Goal: Task Accomplishment & Management: Manage account settings

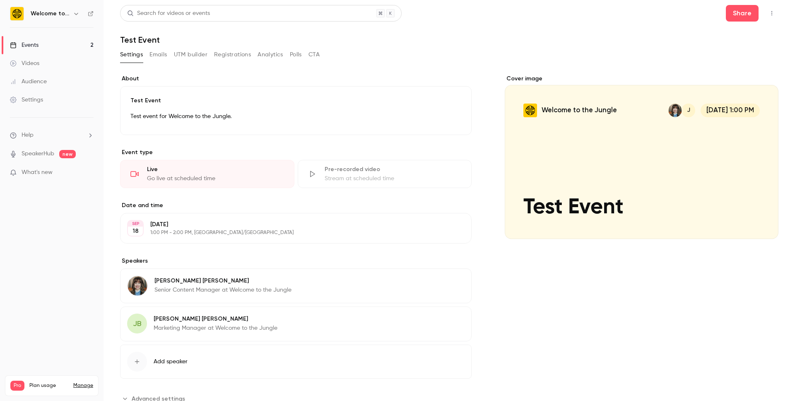
click at [78, 391] on div "Videos 0 / 150 Monthly registrants 129 / 250" at bounding box center [51, 406] width 83 height 30
click at [82, 382] on link "Manage" at bounding box center [83, 385] width 20 height 7
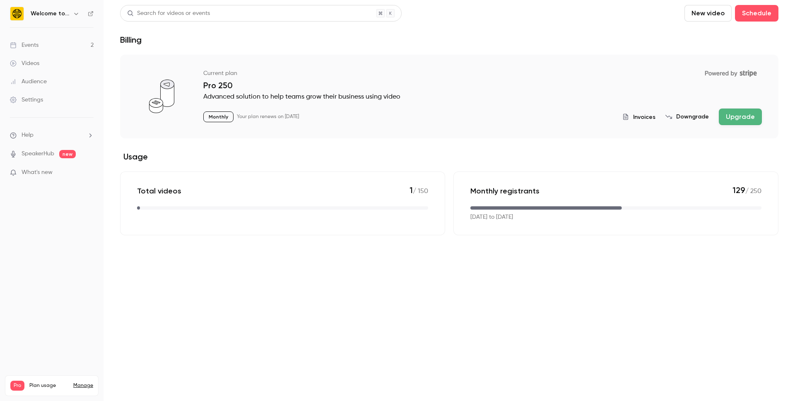
click at [29, 101] on div "Settings" at bounding box center [26, 100] width 33 height 8
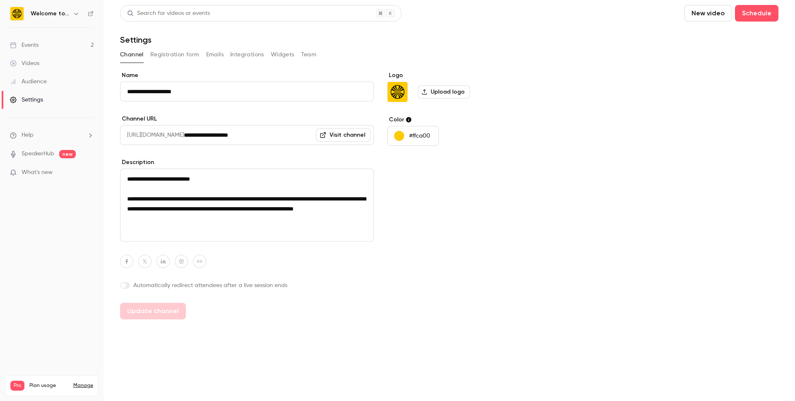
click at [309, 51] on button "Team" at bounding box center [309, 54] width 16 height 13
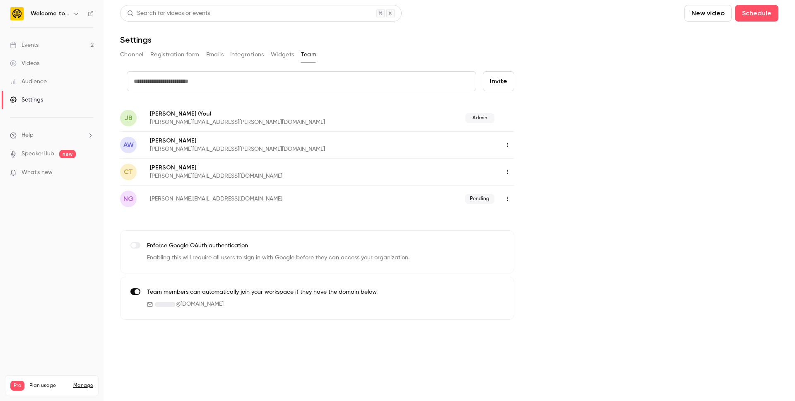
click at [264, 143] on p "Alysia Wanczyk" at bounding box center [281, 141] width 263 height 8
click at [511, 199] on button "button" at bounding box center [507, 198] width 13 height 13
click at [527, 216] on div "Resend invitation" at bounding box center [553, 220] width 63 height 8
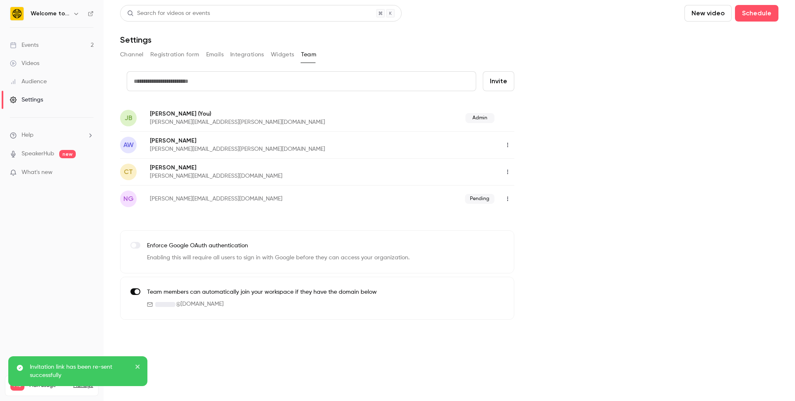
click at [334, 119] on p "josie.braithwaite@wttj.co" at bounding box center [273, 122] width 246 height 8
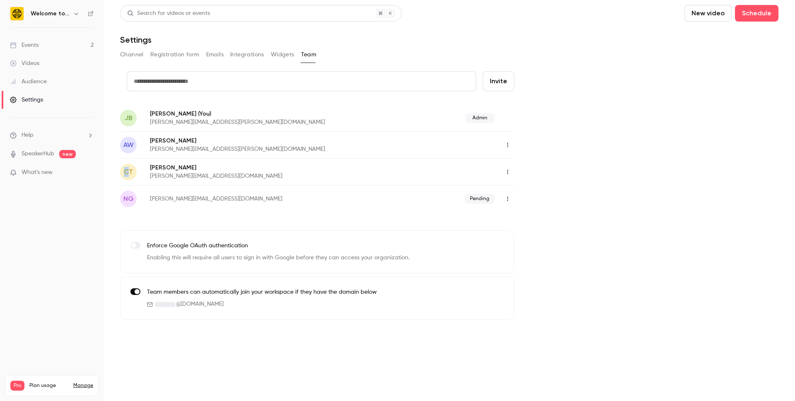
click at [126, 172] on span "CT" at bounding box center [128, 172] width 9 height 10
click at [165, 171] on p "Chloe Taylor" at bounding box center [271, 168] width 242 height 8
click at [509, 169] on icon "button" at bounding box center [508, 172] width 7 height 6
click at [507, 145] on div at bounding box center [397, 200] width 795 height 401
click at [508, 171] on icon "button" at bounding box center [508, 172] width 7 height 6
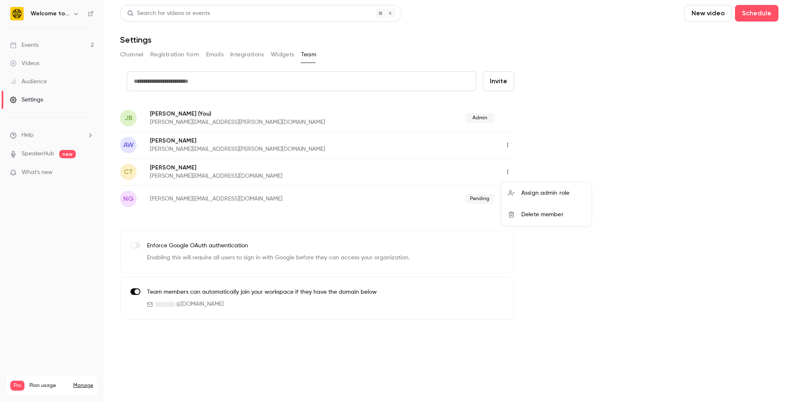
click at [514, 193] on icon at bounding box center [511, 193] width 7 height 7
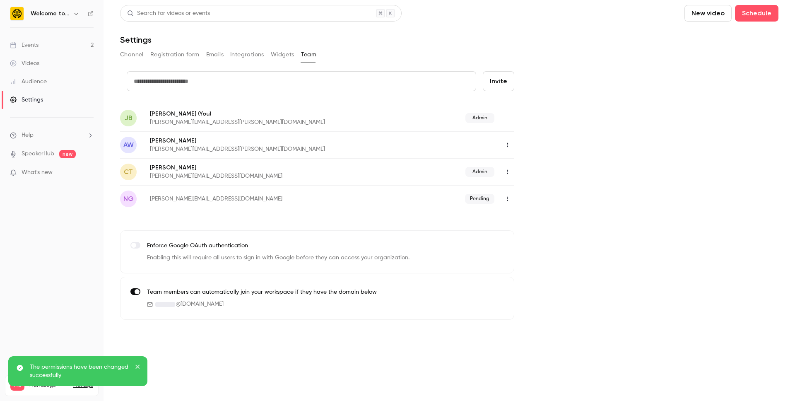
click at [508, 145] on icon "button" at bounding box center [508, 145] width 1 height 5
click at [527, 169] on div "Assign admin role" at bounding box center [553, 166] width 63 height 8
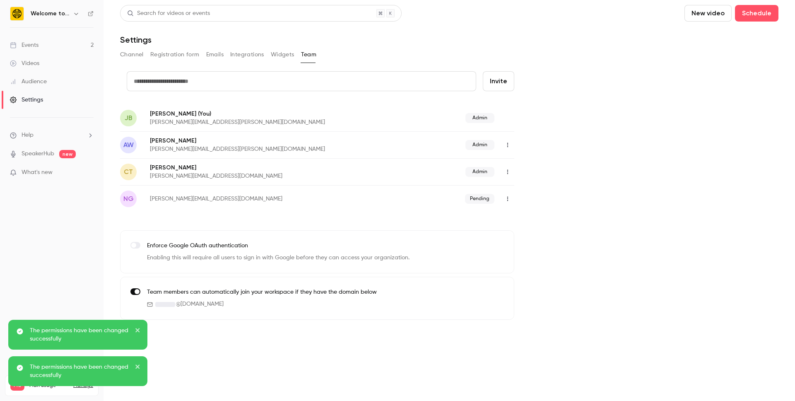
click at [506, 198] on icon "button" at bounding box center [508, 199] width 7 height 6
click at [554, 189] on div at bounding box center [397, 200] width 795 height 401
click at [140, 332] on icon "close" at bounding box center [138, 330] width 6 height 7
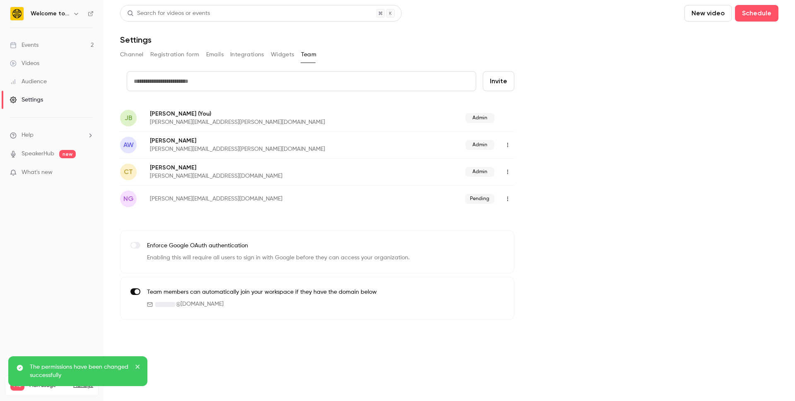
click at [135, 364] on icon "close" at bounding box center [138, 366] width 6 height 7
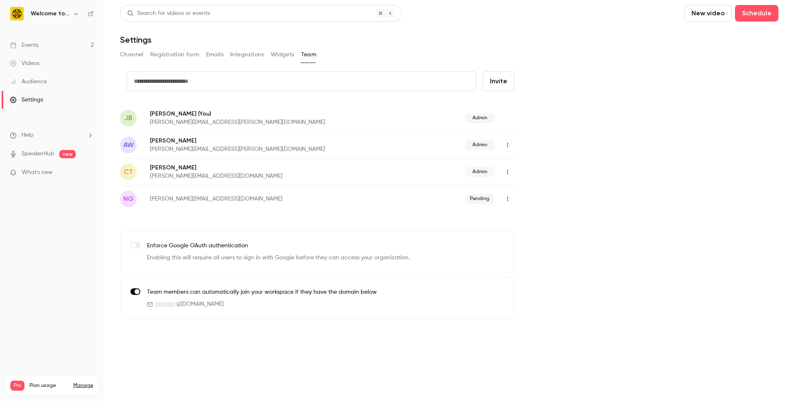
click at [94, 385] on div "Pro Plan usage Manage Videos 1 / 150 Monthly registrants 129 / 250" at bounding box center [52, 385] width 94 height 21
click at [81, 382] on link "Manage" at bounding box center [83, 385] width 20 height 7
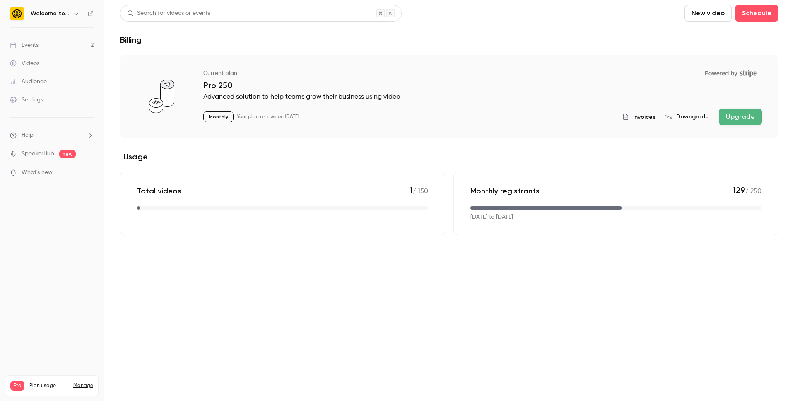
click at [38, 175] on span "What's new" at bounding box center [37, 172] width 31 height 9
click at [30, 124] on div at bounding box center [397, 200] width 795 height 401
click at [26, 102] on div "Settings" at bounding box center [26, 100] width 33 height 8
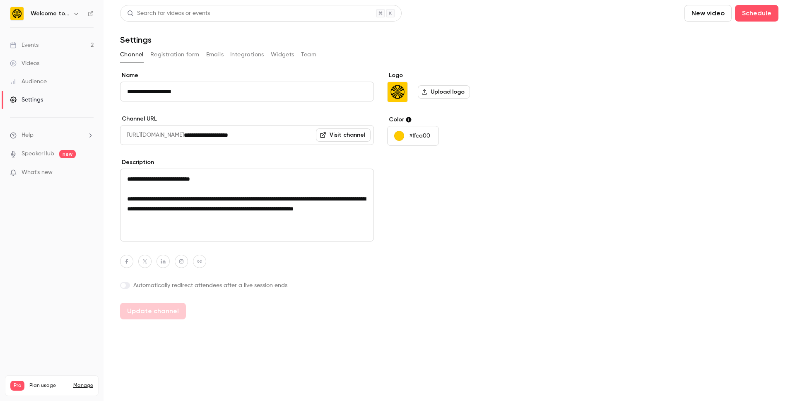
click at [310, 52] on button "Team" at bounding box center [309, 54] width 16 height 13
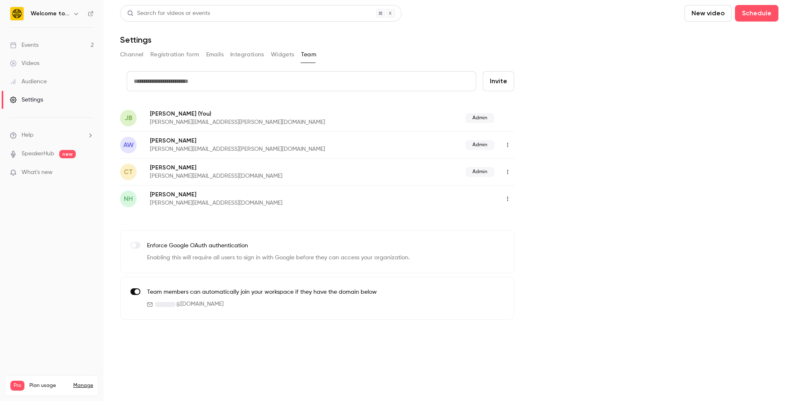
click at [506, 196] on icon "button" at bounding box center [508, 199] width 7 height 6
click at [520, 221] on div at bounding box center [514, 220] width 13 height 7
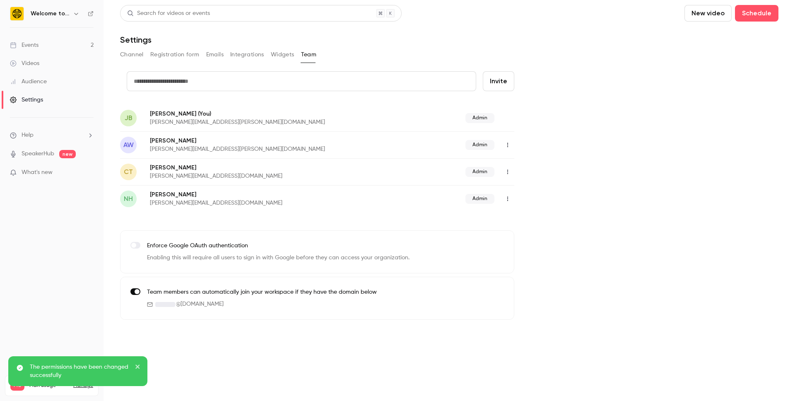
click at [139, 370] on icon "close" at bounding box center [138, 366] width 6 height 7
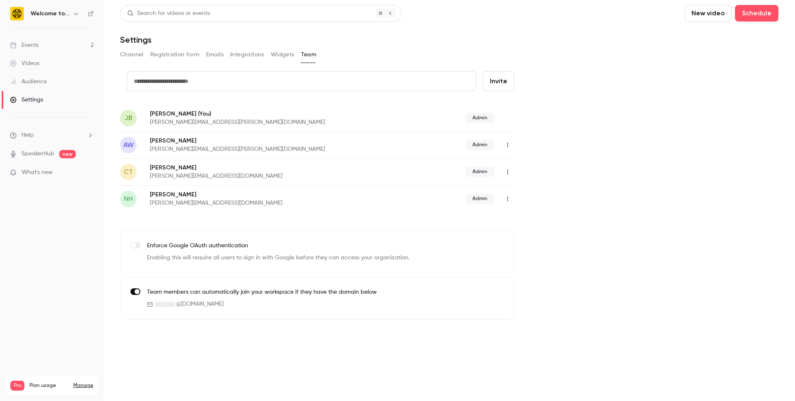
click at [83, 382] on link "Manage" at bounding box center [83, 385] width 20 height 7
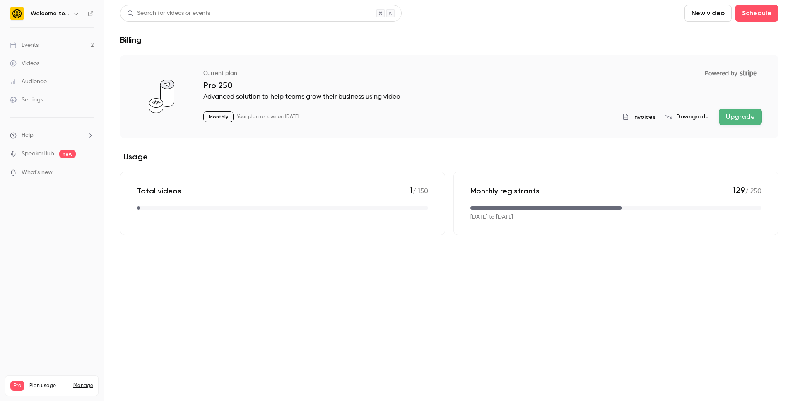
click at [737, 121] on button "Upgrade" at bounding box center [740, 117] width 43 height 17
click at [742, 119] on button "Upgrade" at bounding box center [740, 117] width 43 height 17
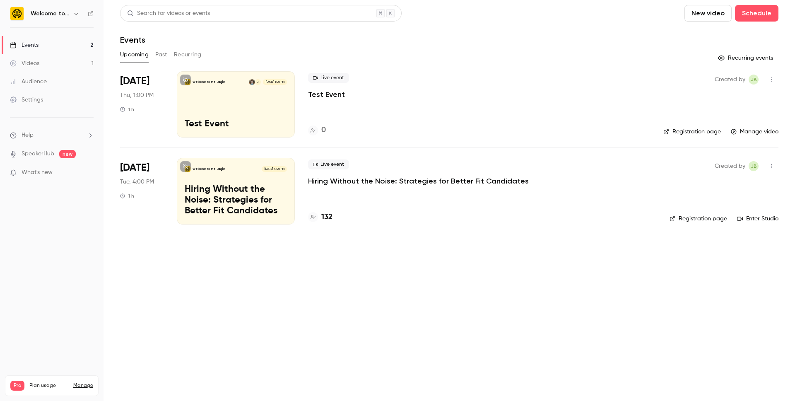
click at [259, 184] on div "Welcome to the Jungle Sep 30, 4:00 PM Hiring Without the Noise: Strategies for …" at bounding box center [236, 191] width 118 height 66
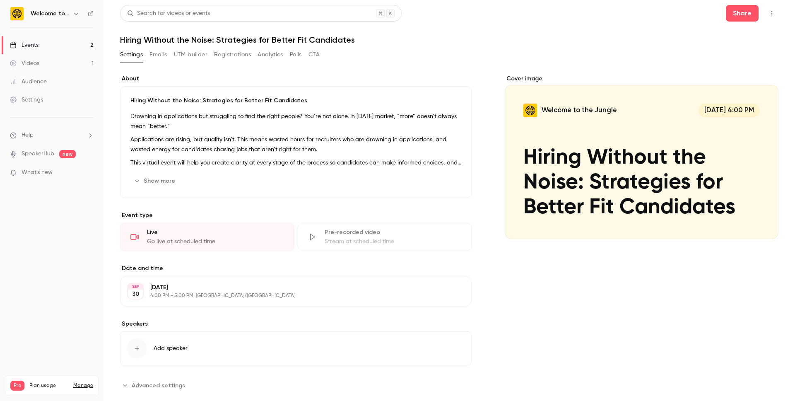
click at [166, 53] on button "Emails" at bounding box center [158, 54] width 17 height 13
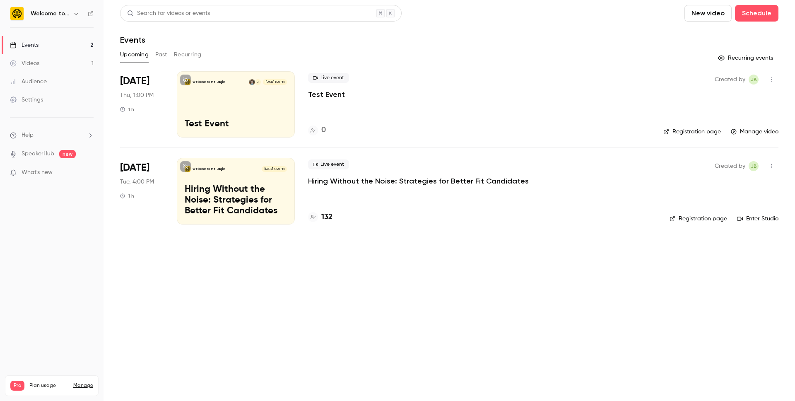
click at [688, 131] on link "Registration page" at bounding box center [693, 132] width 58 height 8
click at [748, 132] on link "Manage video" at bounding box center [755, 132] width 48 height 8
click at [269, 109] on div "Welcome to the Jungle J Sep 18, 1:00 PM Test Event" at bounding box center [236, 104] width 118 height 66
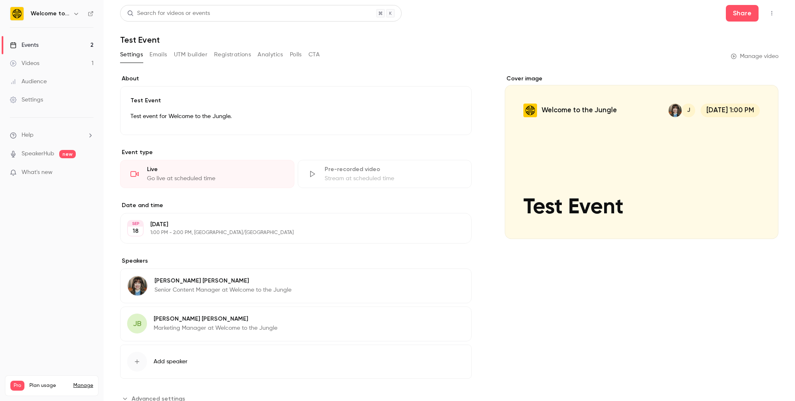
click at [234, 55] on button "Registrations" at bounding box center [232, 54] width 37 height 13
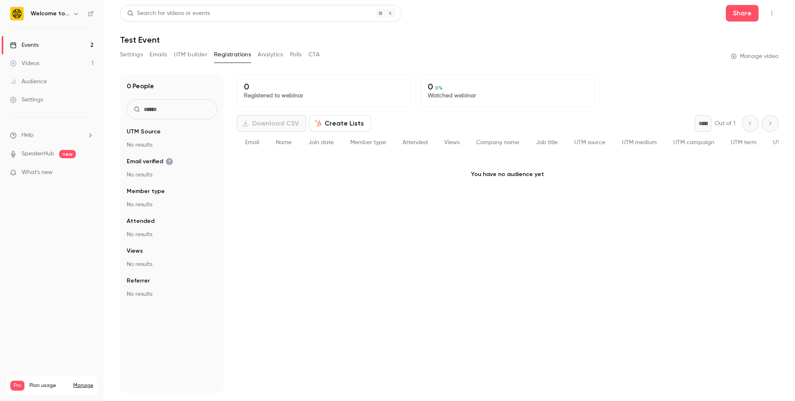
click at [133, 57] on button "Settings" at bounding box center [131, 54] width 23 height 13
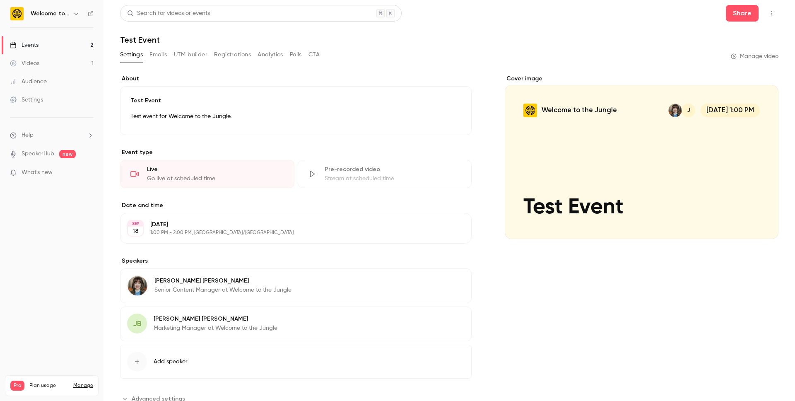
click at [769, 56] on link "Manage video" at bounding box center [755, 56] width 48 height 8
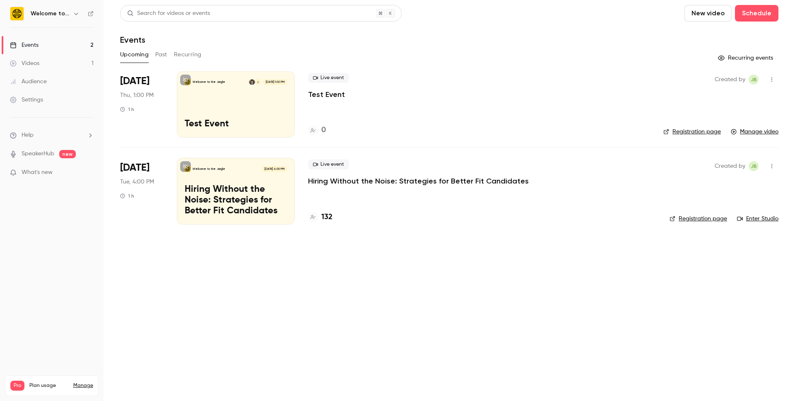
click at [351, 179] on p "Hiring Without the Noise: Strategies for Better Fit Candidates" at bounding box center [418, 181] width 221 height 10
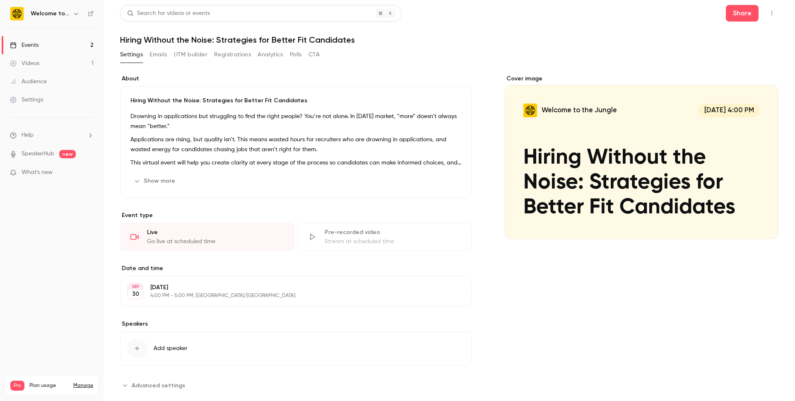
click at [157, 51] on button "Emails" at bounding box center [158, 54] width 17 height 13
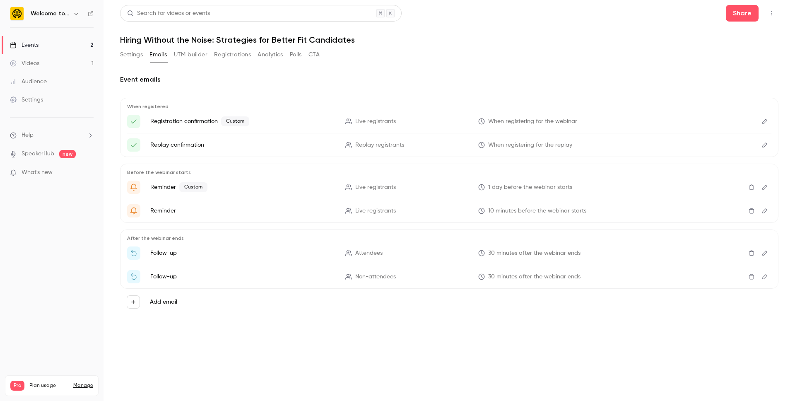
click at [770, 251] on button "Edit" at bounding box center [765, 253] width 13 height 13
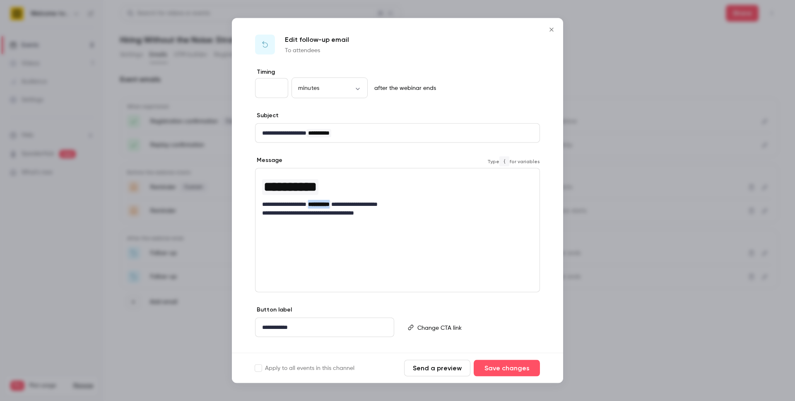
drag, startPoint x: 319, startPoint y: 205, endPoint x: 351, endPoint y: 205, distance: 31.9
click at [331, 205] on span "**********" at bounding box center [319, 205] width 25 height 8
click at [401, 214] on p "**********" at bounding box center [397, 213] width 271 height 9
drag, startPoint x: 399, startPoint y: 215, endPoint x: 254, endPoint y: 212, distance: 145.4
click at [254, 212] on div "**********" at bounding box center [397, 217] width 331 height 299
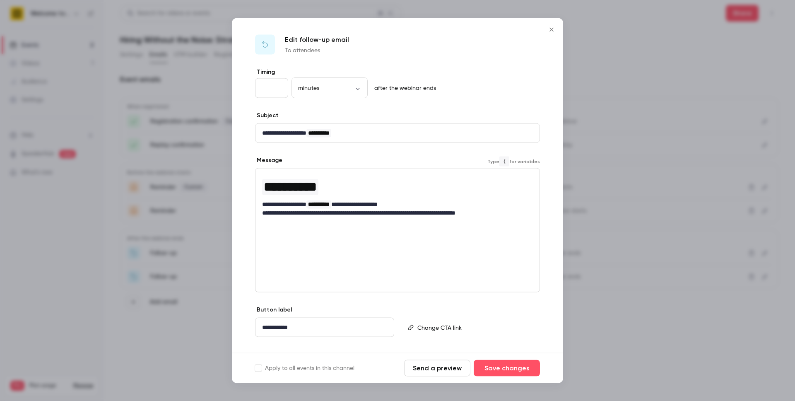
click at [270, 89] on input "**" at bounding box center [271, 88] width 33 height 20
click at [295, 217] on p "**********" at bounding box center [397, 213] width 271 height 9
click at [413, 205] on p "**********" at bounding box center [397, 204] width 271 height 9
click at [263, 214] on p "**********" at bounding box center [397, 213] width 271 height 9
click at [451, 371] on button "Send a preview" at bounding box center [437, 368] width 66 height 17
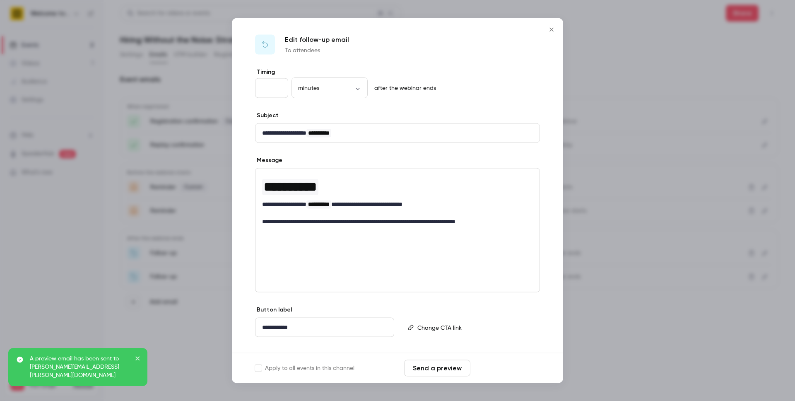
click at [510, 367] on button "Save changes" at bounding box center [507, 368] width 66 height 17
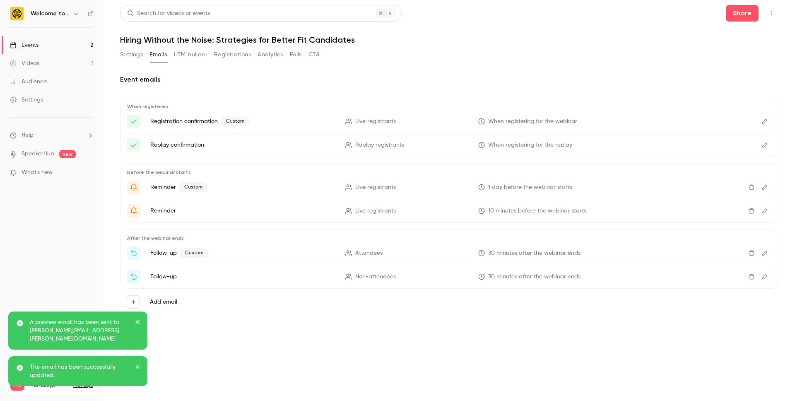
click at [763, 276] on icon "Edit" at bounding box center [765, 277] width 7 height 6
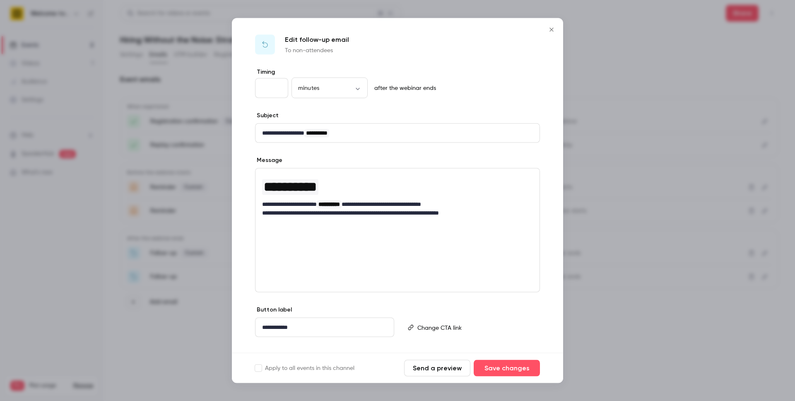
click at [322, 216] on p "**********" at bounding box center [397, 213] width 271 height 9
click at [508, 366] on button "Save changes" at bounding box center [507, 368] width 66 height 17
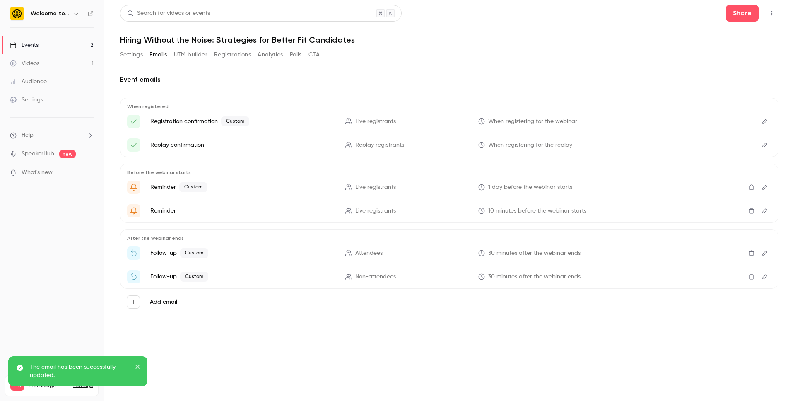
click at [768, 274] on icon "Edit" at bounding box center [765, 277] width 7 height 6
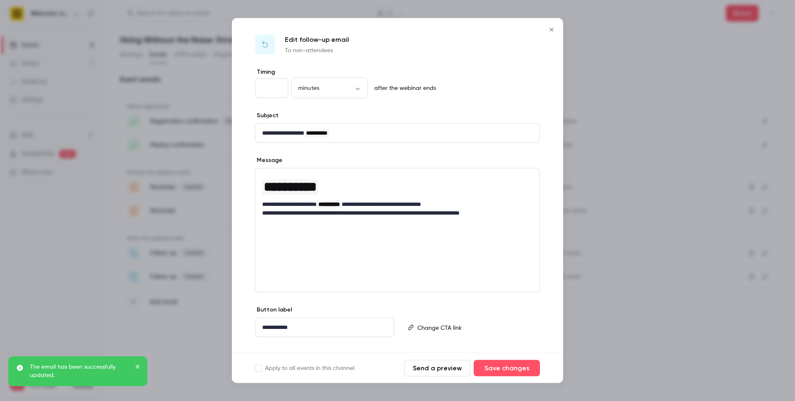
click at [450, 367] on button "Send a preview" at bounding box center [437, 368] width 66 height 17
click at [550, 30] on icon "Close" at bounding box center [552, 30] width 10 height 7
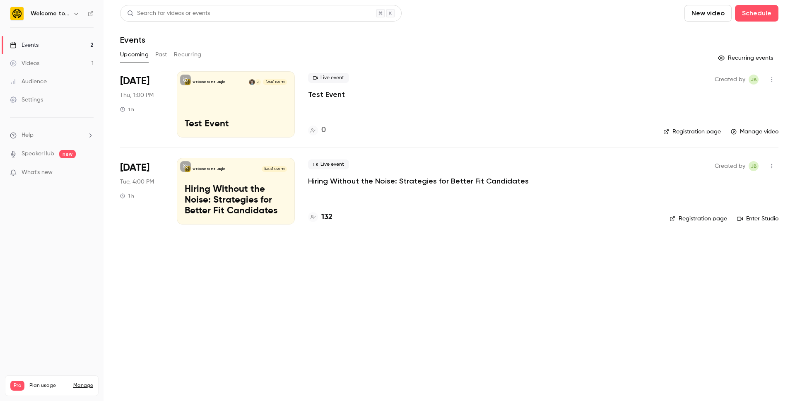
click at [285, 183] on div "Welcome to the Jungle [DATE] 4:00 PM Hiring Without the Noise: Strategies for B…" at bounding box center [236, 191] width 118 height 66
click at [279, 94] on div "Welcome to the Jungle J Sep 18, 1:00 PM Test Event" at bounding box center [236, 104] width 118 height 66
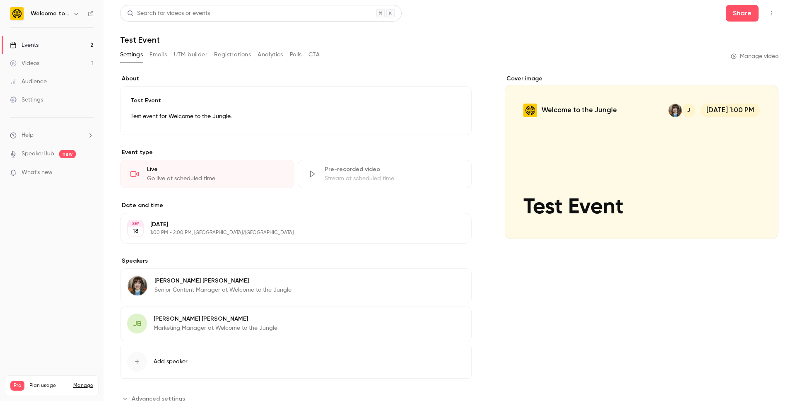
click at [747, 56] on link "Manage video" at bounding box center [755, 56] width 48 height 8
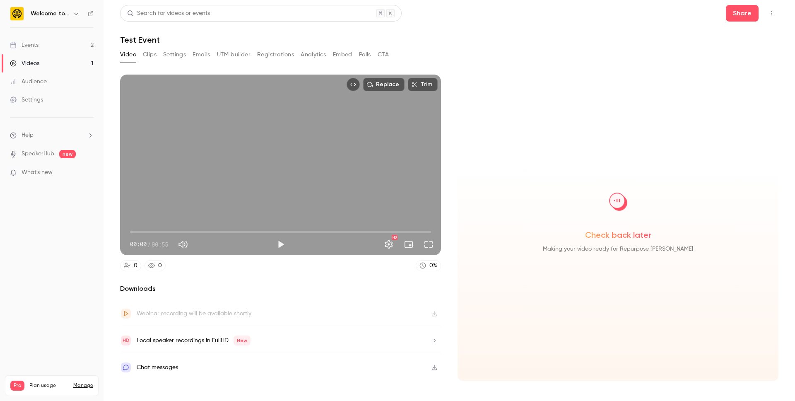
click at [194, 369] on div "Chat messages" at bounding box center [280, 367] width 321 height 27
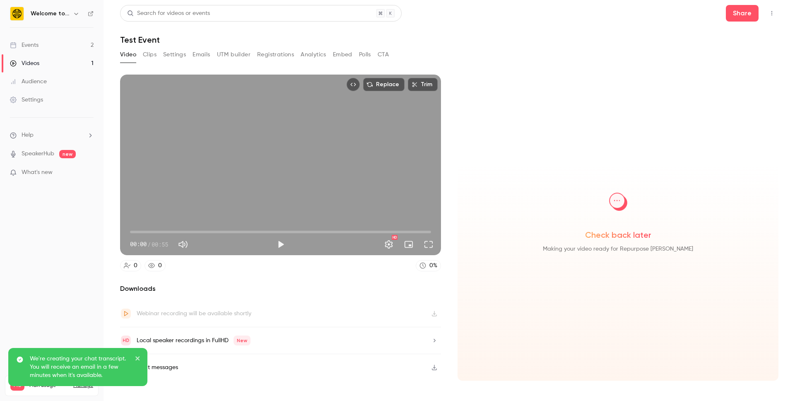
click at [137, 357] on icon "close" at bounding box center [138, 358] width 6 height 7
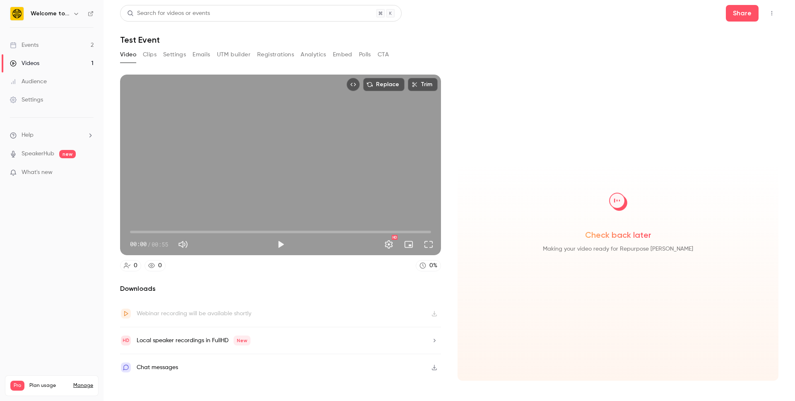
click at [772, 12] on icon "Top Bar Actions" at bounding box center [772, 13] width 7 height 6
click at [425, 91] on div at bounding box center [397, 200] width 795 height 401
click at [425, 88] on button "Trim" at bounding box center [423, 84] width 30 height 13
click at [16, 17] on img at bounding box center [16, 13] width 13 height 13
click at [55, 17] on h6 "Welcome to the Jungle" at bounding box center [50, 14] width 39 height 8
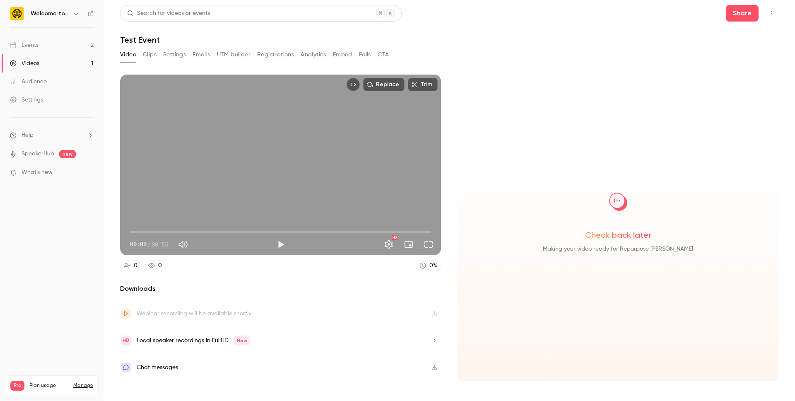
click at [55, 10] on h6 "Welcome to the Jungle" at bounding box center [50, 14] width 39 height 8
click at [79, 10] on button "button" at bounding box center [76, 14] width 10 height 10
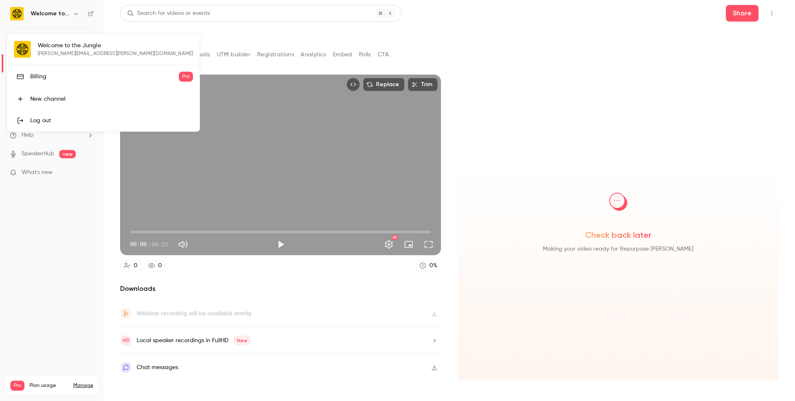
click at [79, 10] on div at bounding box center [397, 200] width 795 height 401
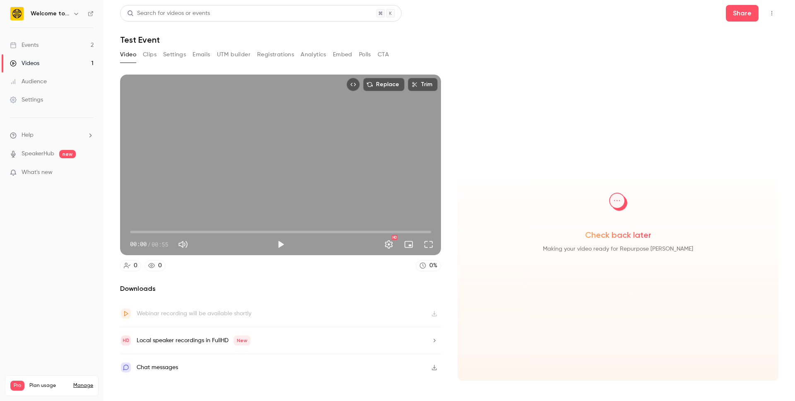
click at [36, 104] on div "Settings" at bounding box center [26, 100] width 33 height 8
click at [273, 129] on div "Replace Trim 00:00 00:00 / 00:55 HD" at bounding box center [280, 165] width 321 height 181
click at [276, 130] on div "Replace Trim 00:00 00:00 / 00:55 HD" at bounding box center [280, 165] width 321 height 181
click at [358, 85] on button "Embed video" at bounding box center [353, 84] width 13 height 13
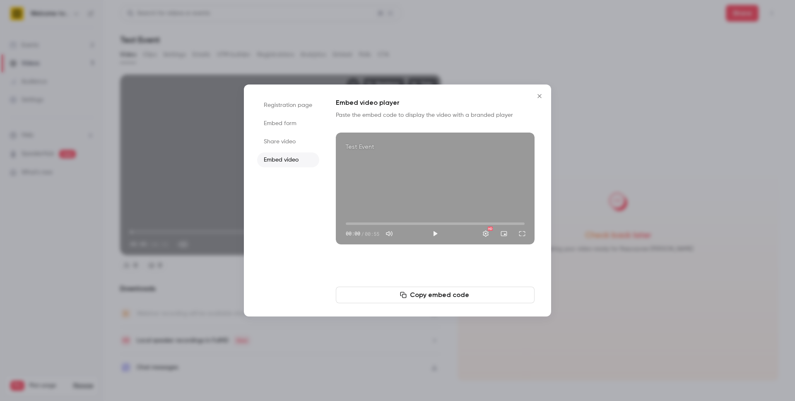
click at [300, 139] on li "Share video" at bounding box center [288, 141] width 62 height 15
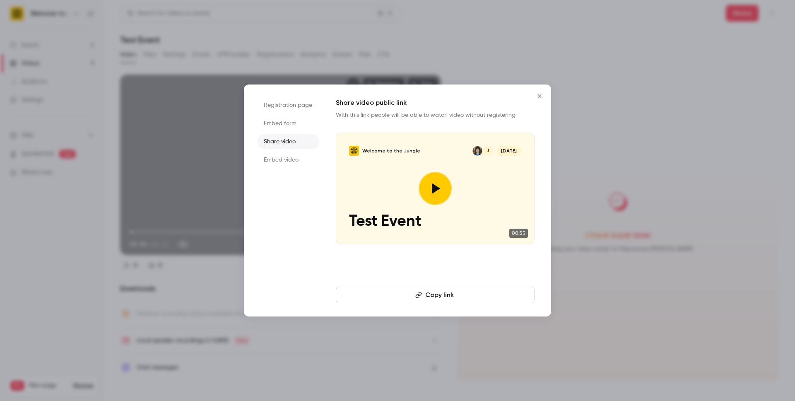
click at [543, 100] on button "Close" at bounding box center [540, 96] width 17 height 17
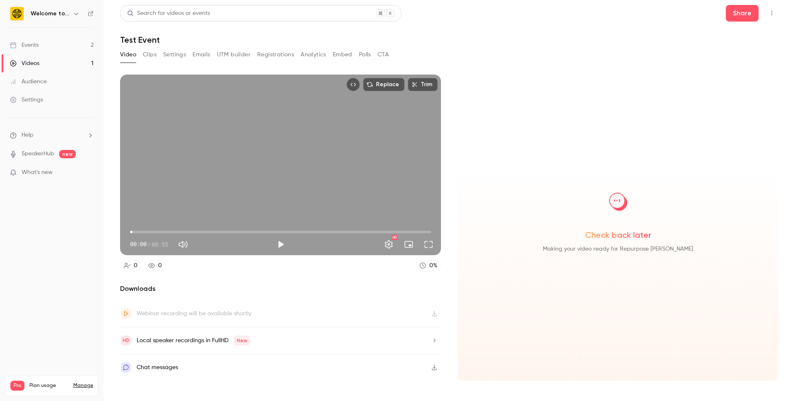
click at [133, 288] on h2 "Downloads" at bounding box center [280, 289] width 321 height 10
type input "*"
drag, startPoint x: 131, startPoint y: 234, endPoint x: 98, endPoint y: 234, distance: 33.1
click at [99, 234] on div "Welcome to the Jungle Events 2 Videos 1 Audience Settings Help SpeakerHub new W…" at bounding box center [397, 200] width 795 height 401
click at [434, 313] on div "Webinar recording will be available shortly" at bounding box center [280, 313] width 321 height 27
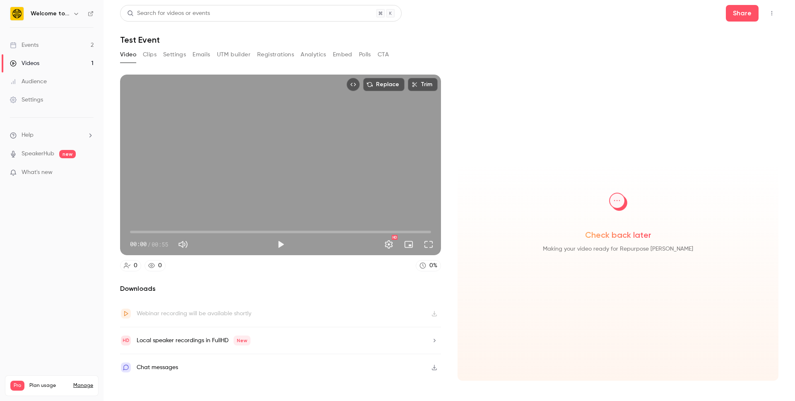
click at [146, 312] on div "Webinar recording will be available shortly" at bounding box center [194, 314] width 115 height 10
click at [125, 314] on icon at bounding box center [126, 313] width 7 height 7
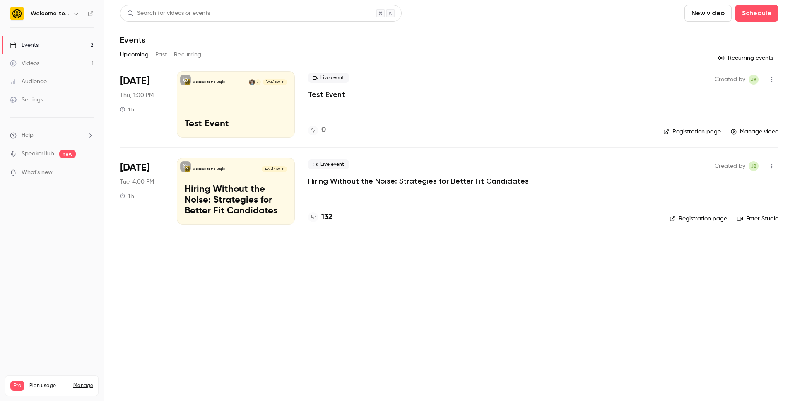
click at [258, 99] on div "Welcome to the Jungle J [DATE] 1:00 PM Test Event" at bounding box center [236, 104] width 118 height 66
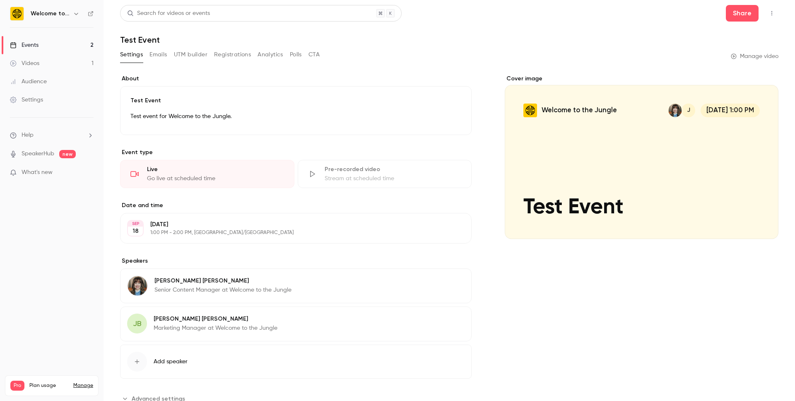
click at [563, 116] on div "Cover image" at bounding box center [642, 157] width 274 height 164
click at [0, 0] on input "Welcome to the Jungle J [DATE] 1:00 PM Test Event" at bounding box center [0, 0] width 0 height 0
click at [321, 53] on div "Settings Emails UTM builder Registrations Analytics Polls CTA Manage video" at bounding box center [449, 56] width 659 height 17
click at [158, 49] on button "Emails" at bounding box center [158, 54] width 17 height 13
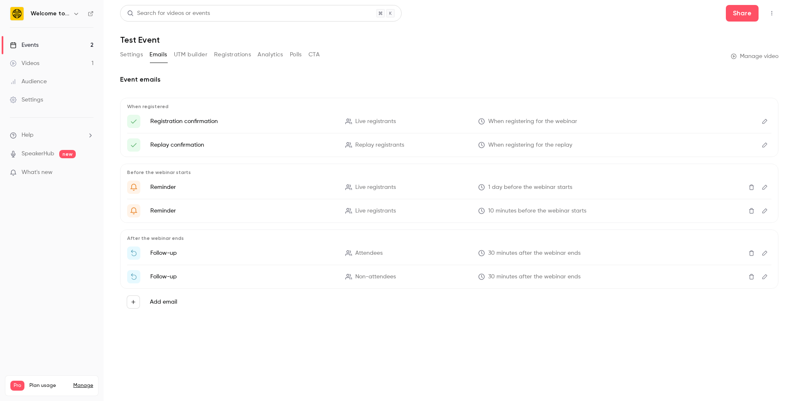
click at [183, 55] on button "UTM builder" at bounding box center [191, 54] width 34 height 13
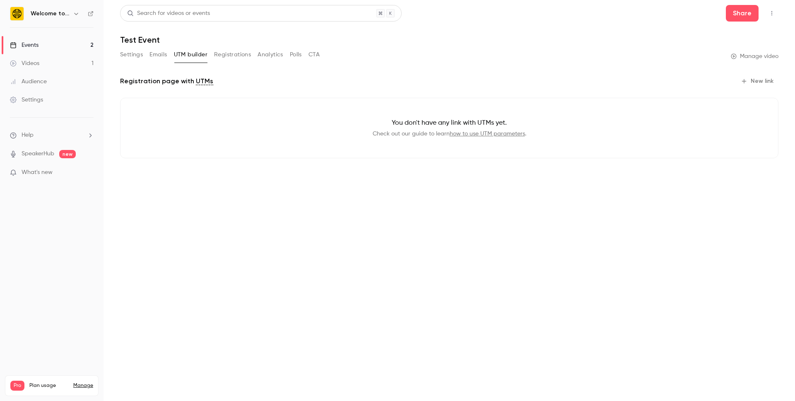
click at [216, 55] on button "Registrations" at bounding box center [232, 54] width 37 height 13
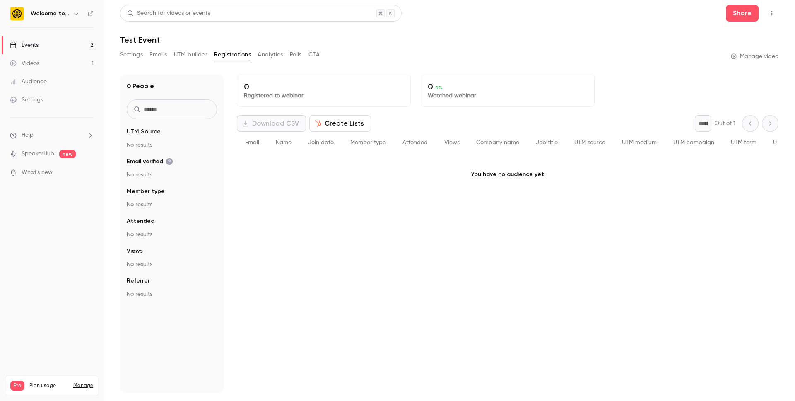
click at [266, 57] on button "Analytics" at bounding box center [271, 54] width 26 height 13
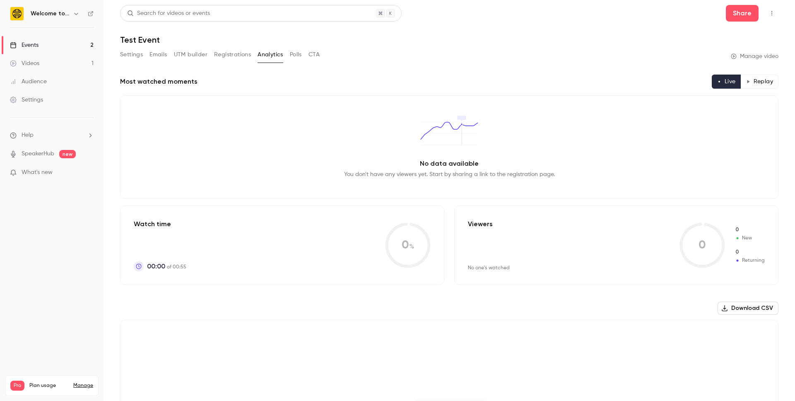
click at [130, 56] on button "Settings" at bounding box center [131, 54] width 23 height 13
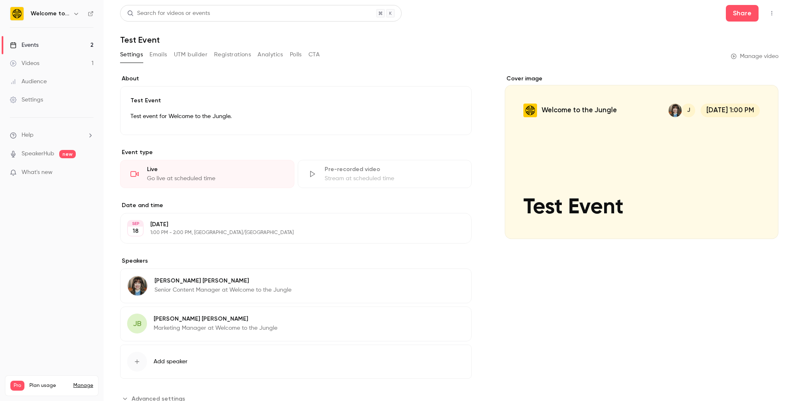
drag, startPoint x: 50, startPoint y: 60, endPoint x: 65, endPoint y: 60, distance: 14.5
click at [50, 60] on link "Videos 1" at bounding box center [52, 63] width 104 height 18
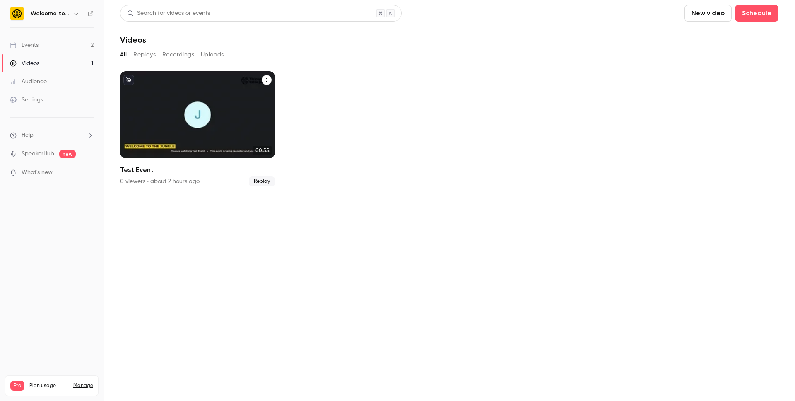
click at [196, 181] on div "0 viewers • about 2 hours ago" at bounding box center [160, 181] width 80 height 8
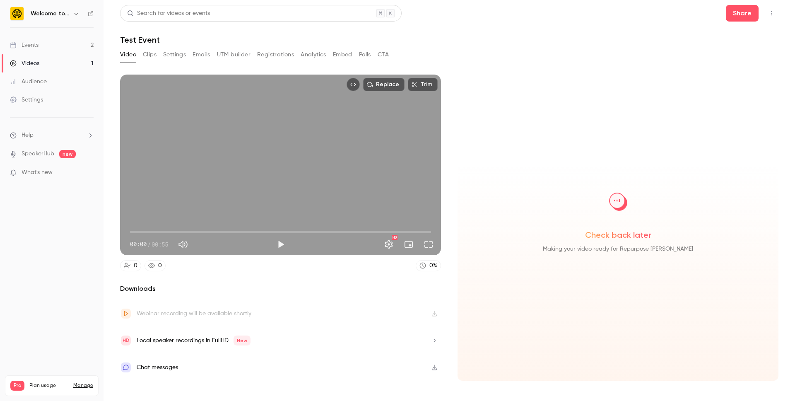
click at [225, 316] on div "Webinar recording will be available shortly" at bounding box center [194, 314] width 115 height 10
click at [294, 317] on div "Webinar recording will be available shortly" at bounding box center [280, 313] width 321 height 27
click at [363, 321] on div "Webinar recording will be available shortly" at bounding box center [280, 313] width 321 height 27
click at [597, 244] on span "Making your video ready for Repurpose [PERSON_NAME]" at bounding box center [618, 249] width 150 height 10
click at [283, 245] on button "Play" at bounding box center [281, 244] width 17 height 17
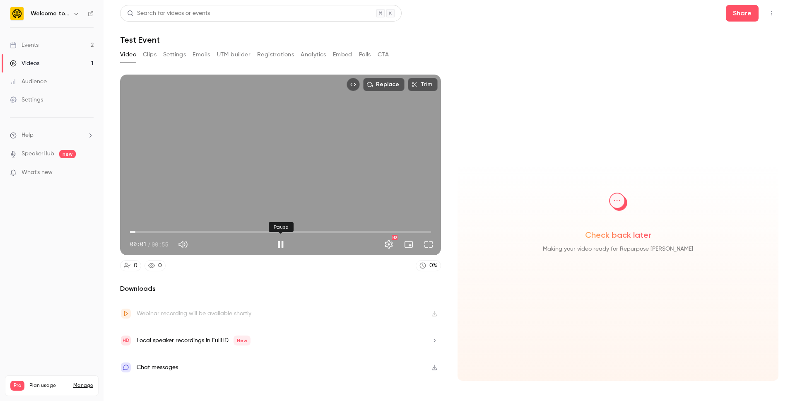
click at [280, 244] on button "Pause" at bounding box center [281, 244] width 17 height 17
click at [348, 234] on span "00:40" at bounding box center [280, 231] width 301 height 13
click at [280, 246] on button "Play" at bounding box center [281, 244] width 17 height 17
click at [278, 242] on button "Pause" at bounding box center [281, 244] width 17 height 17
click at [746, 12] on button "Share" at bounding box center [742, 13] width 33 height 17
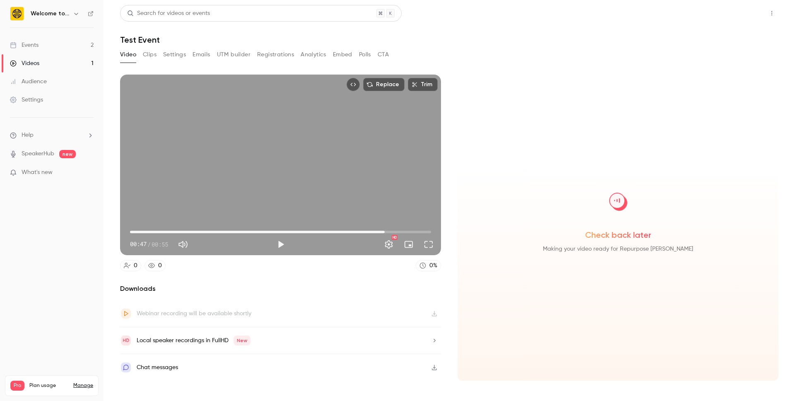
type input "****"
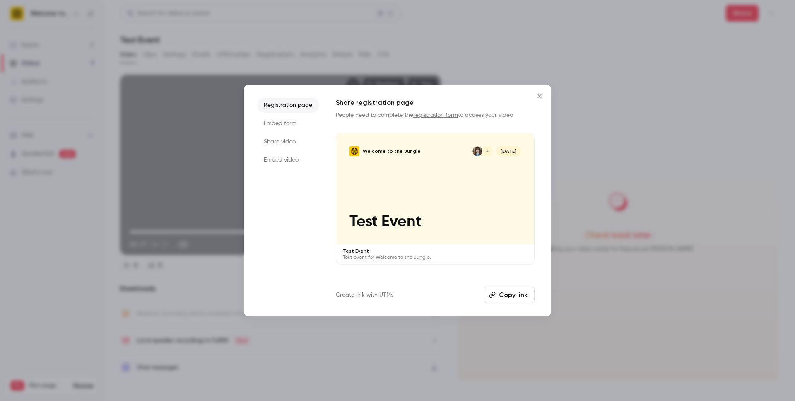
click at [493, 205] on div "Welcome to the Jungle J [DATE] Test Event" at bounding box center [435, 188] width 198 height 111
